Goal: Check status: Check status

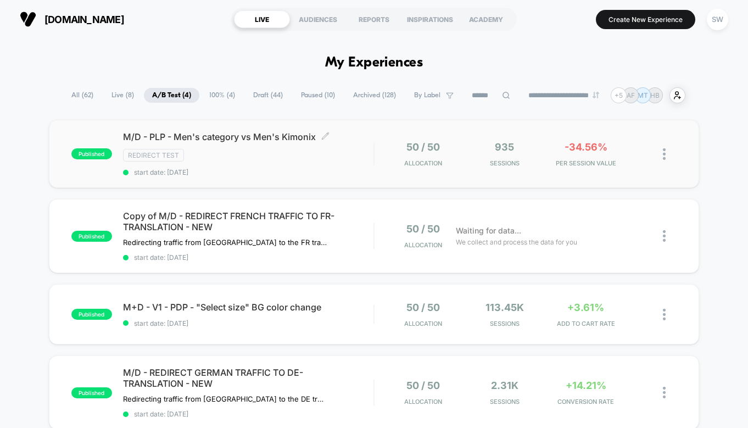
click at [356, 168] on span "start date: [DATE]" at bounding box center [248, 172] width 251 height 8
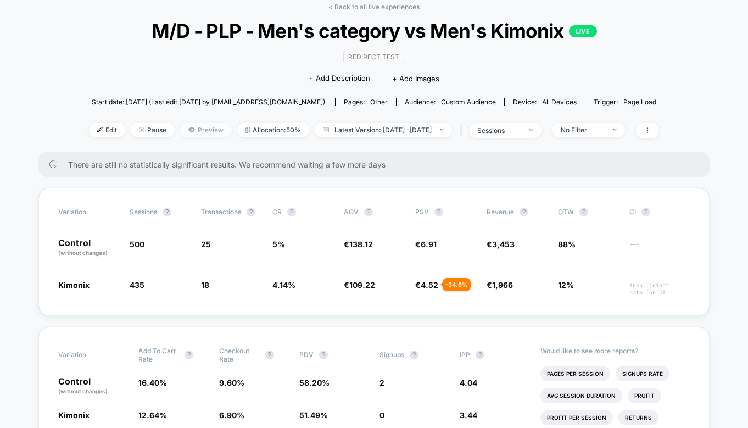
scroll to position [55, 0]
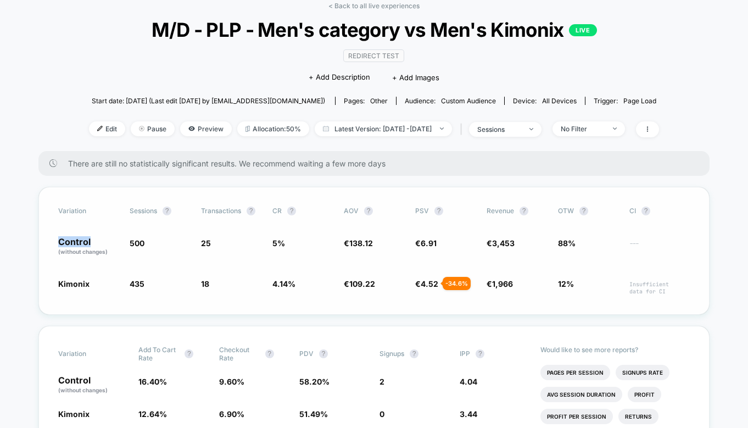
drag, startPoint x: 59, startPoint y: 238, endPoint x: 96, endPoint y: 237, distance: 36.8
click at [96, 237] on p "Control (without changes)" at bounding box center [88, 246] width 60 height 19
click at [382, 8] on link "< Back to all live experiences" at bounding box center [373, 6] width 91 height 8
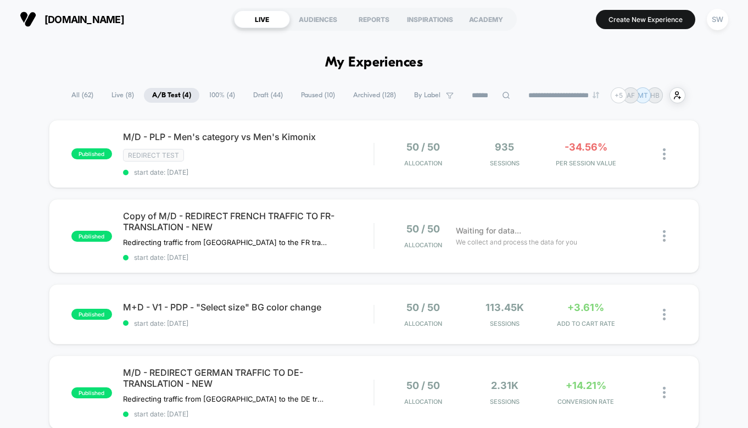
scroll to position [10, 0]
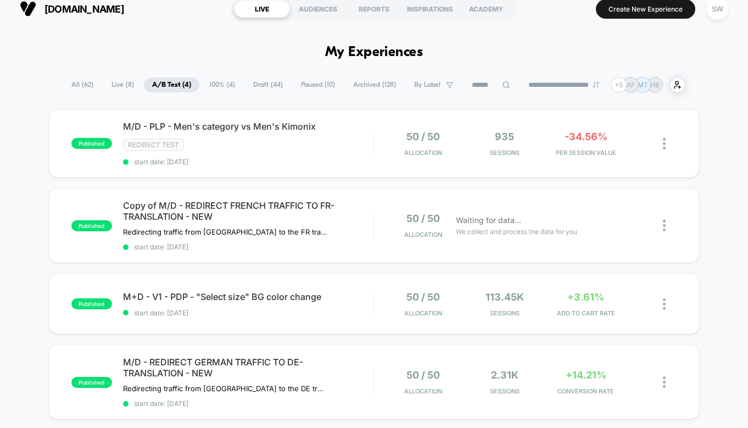
click at [205, 88] on span "100% ( 4 )" at bounding box center [222, 84] width 42 height 15
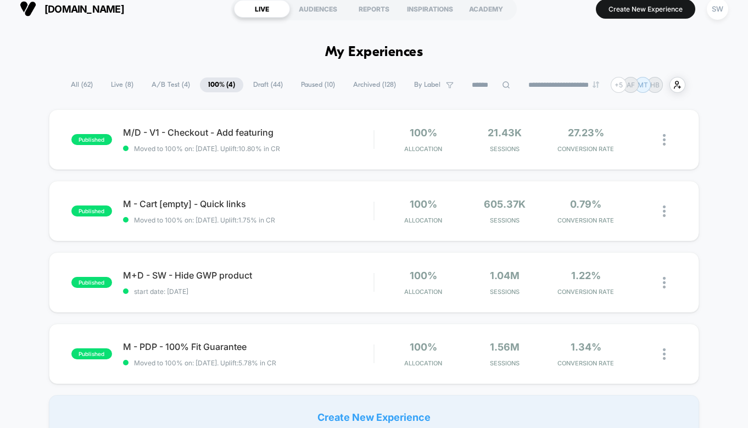
click at [158, 77] on div "**********" at bounding box center [374, 85] width 623 height 16
click at [158, 80] on span "A/B Test ( 4 )" at bounding box center [170, 84] width 55 height 15
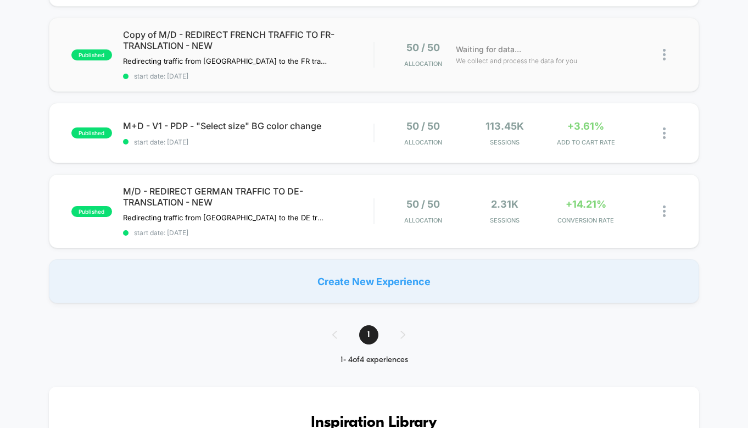
scroll to position [199, 0]
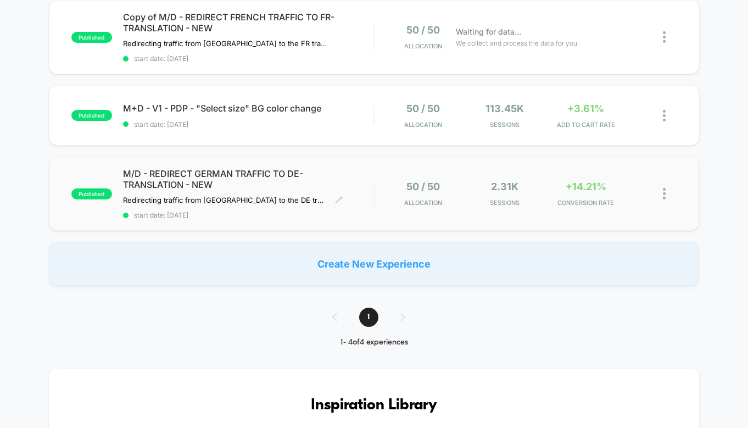
click at [359, 169] on span "M/D - REDIRECT GERMAN TRAFFIC TO DE-TRANSLATION - NEW" at bounding box center [248, 179] width 251 height 22
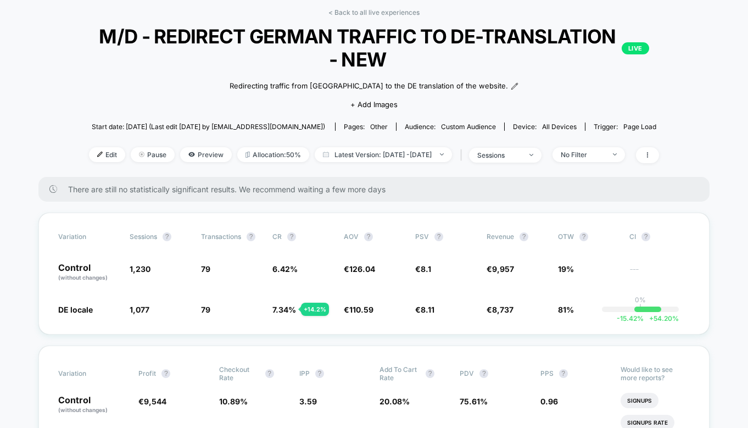
scroll to position [122, 0]
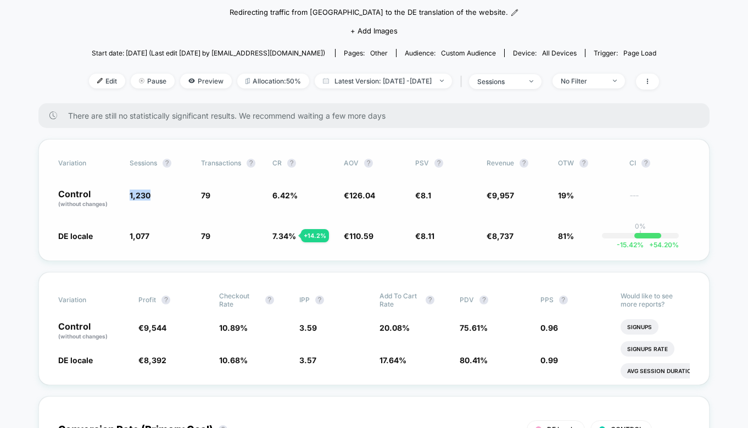
drag, startPoint x: 153, startPoint y: 191, endPoint x: 127, endPoint y: 191, distance: 26.4
click at [127, 191] on div "Control (without changes) 1,230 79 6.42 % € 126.04 € 8.1 € 9,957 19% ---" at bounding box center [374, 198] width 632 height 19
click at [142, 194] on span "1,230" at bounding box center [140, 195] width 21 height 9
drag, startPoint x: 216, startPoint y: 196, endPoint x: 196, endPoint y: 196, distance: 20.3
click at [196, 196] on div "Control (without changes) 1,230 79 6.42 % € 126.04 € 8.1 € 9,957 19% ---" at bounding box center [374, 198] width 632 height 19
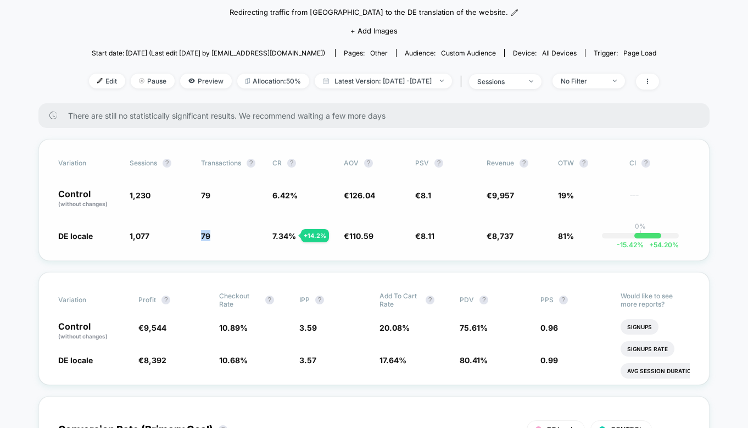
drag, startPoint x: 214, startPoint y: 235, endPoint x: 197, endPoint y: 235, distance: 17.0
click at [197, 235] on div "DE locale 1,077 - 12.4 % 79 + 14.2 % 7.34 % + 14.2 % € 110.59 - 12.3 % € 8.11 +…" at bounding box center [374, 235] width 632 height 11
drag, startPoint x: 487, startPoint y: 194, endPoint x: 516, endPoint y: 193, distance: 29.1
click at [517, 193] on span "€ 9,957" at bounding box center [517, 198] width 60 height 19
click at [503, 197] on span "9,957" at bounding box center [503, 195] width 22 height 9
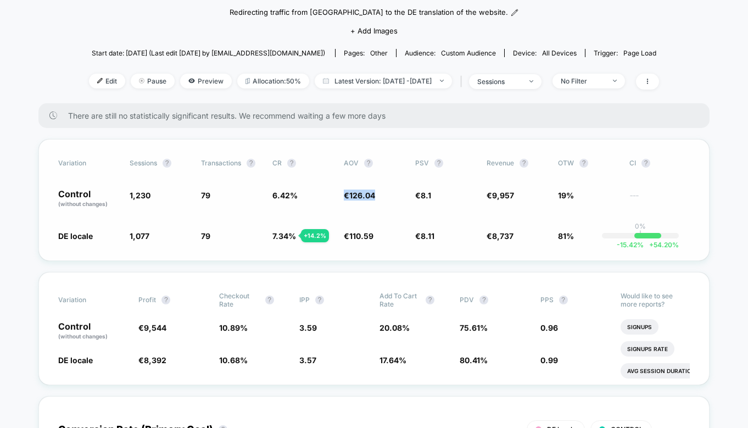
drag, startPoint x: 343, startPoint y: 189, endPoint x: 377, endPoint y: 197, distance: 35.3
click at [376, 197] on div "Control (without changes) 1,230 79 6.42 % € 126.04 € 8.1 € 9,957 19% ---" at bounding box center [374, 198] width 632 height 19
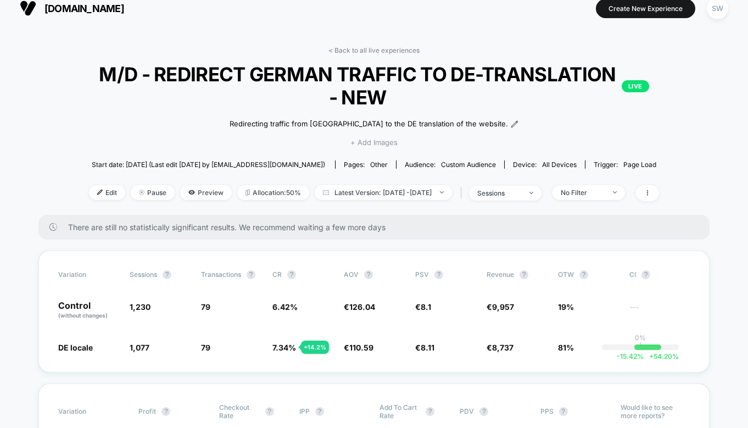
scroll to position [5, 0]
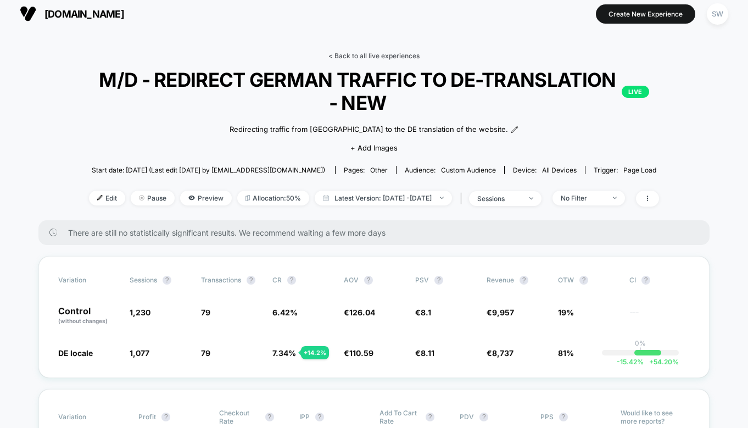
click at [360, 56] on link "< Back to all live experiences" at bounding box center [373, 56] width 91 height 8
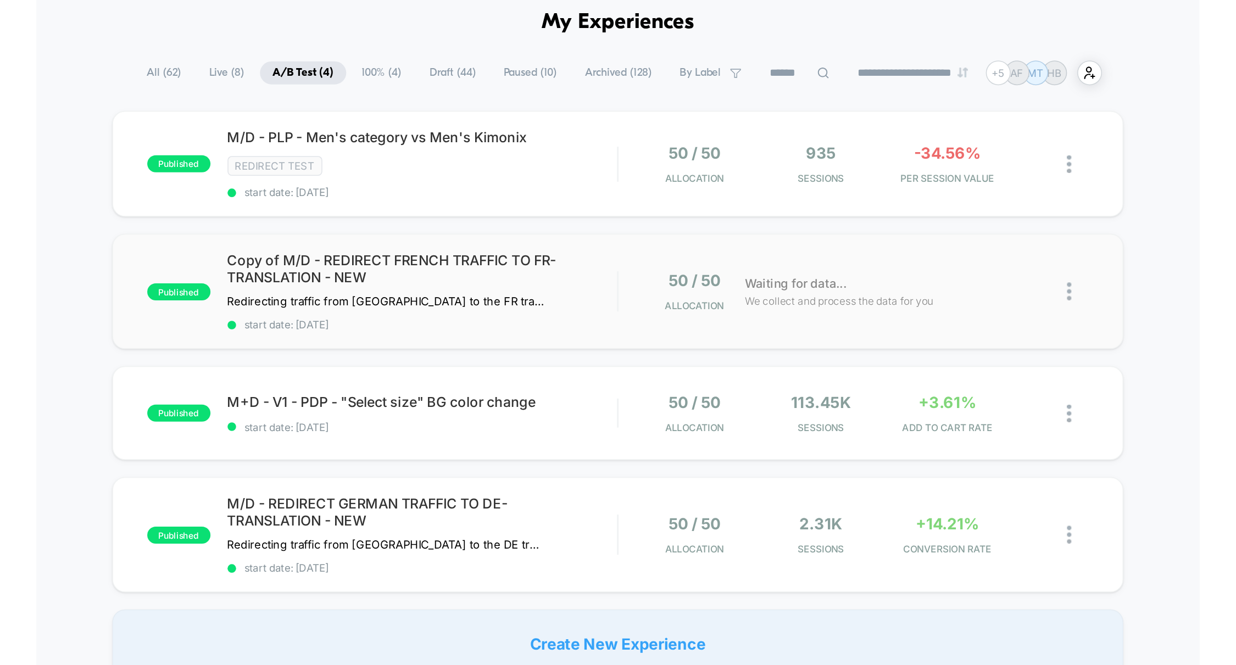
scroll to position [58, 0]
